Goal: Navigation & Orientation: Find specific page/section

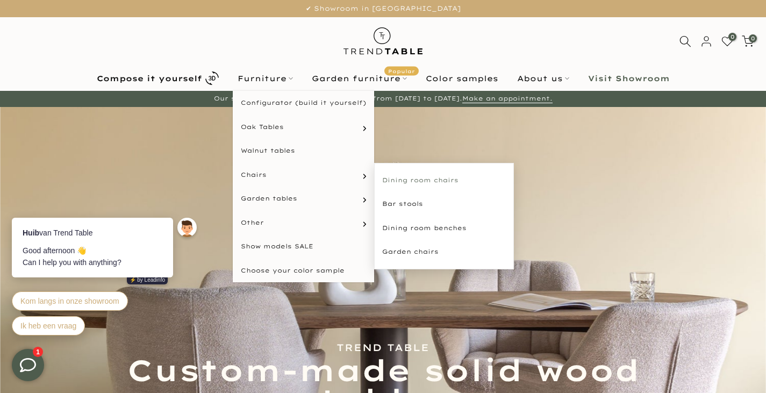
click at [441, 177] on font "Dining room chairs" at bounding box center [420, 180] width 76 height 8
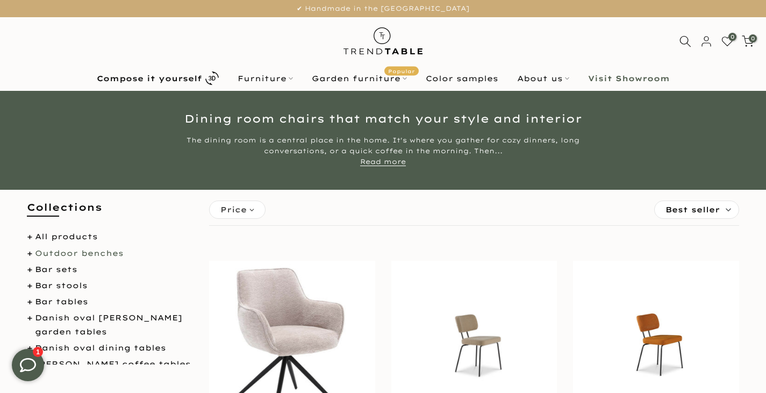
click at [95, 256] on font "Outdoor benches" at bounding box center [79, 253] width 89 height 10
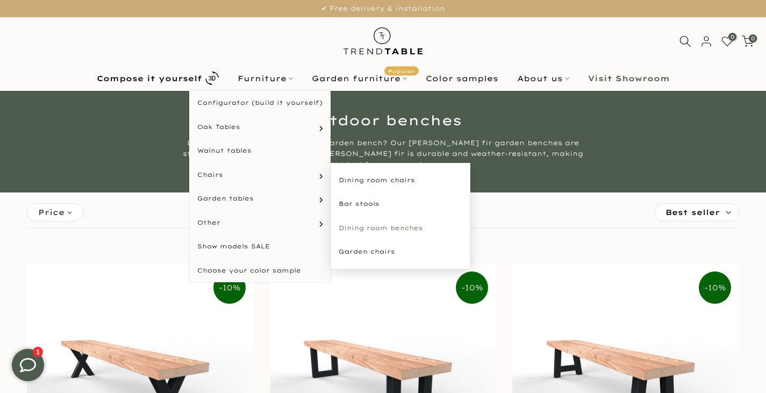
click at [376, 225] on font "Dining room benches" at bounding box center [381, 228] width 84 height 8
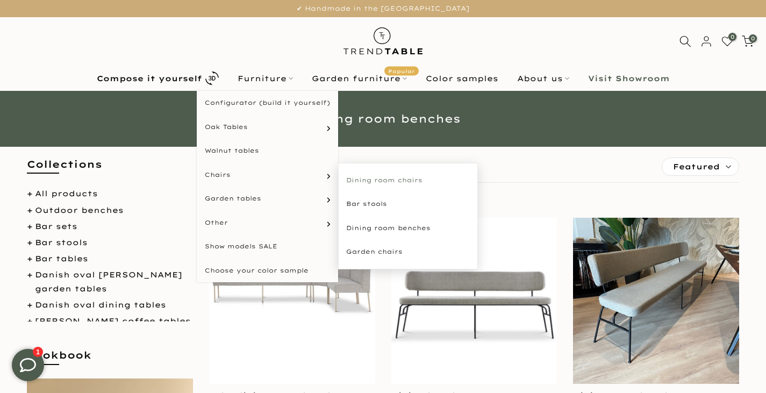
click at [361, 177] on font "Dining room chairs" at bounding box center [384, 180] width 76 height 8
